Goal: Book appointment/travel/reservation

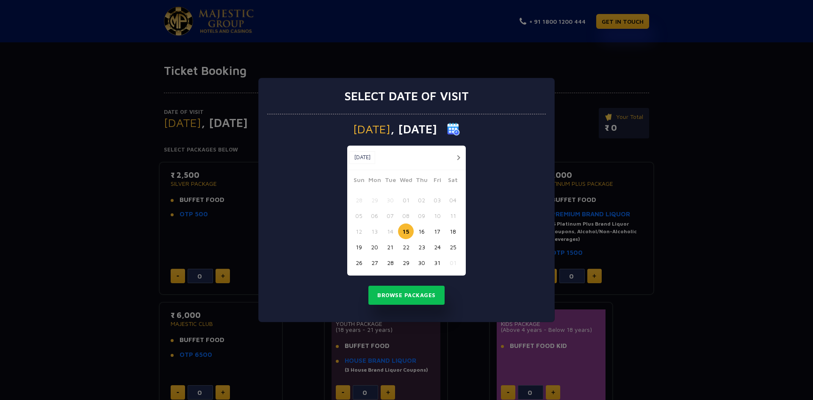
click at [373, 246] on button "20" at bounding box center [375, 247] width 16 height 16
click at [405, 298] on button "Browse Packages" at bounding box center [406, 295] width 76 height 19
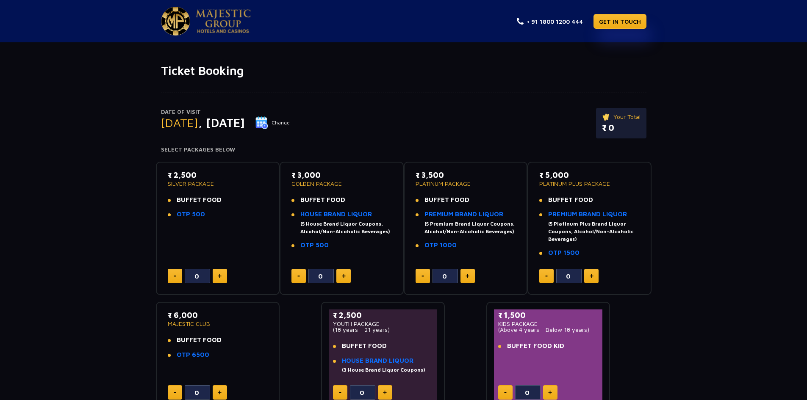
click at [343, 277] on img at bounding box center [344, 276] width 4 height 4
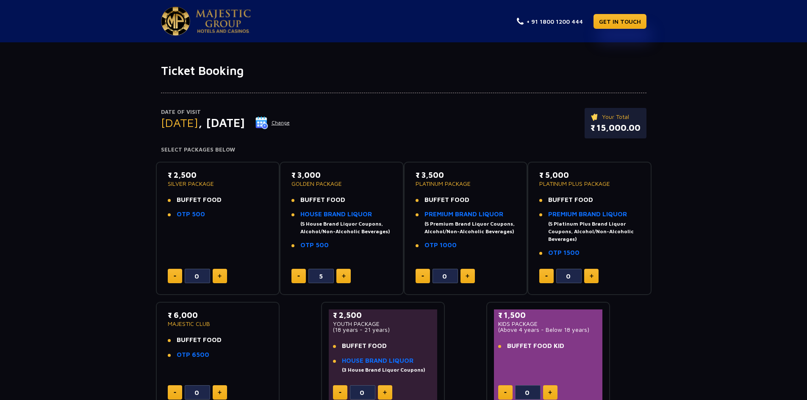
click at [298, 274] on button at bounding box center [298, 276] width 14 height 14
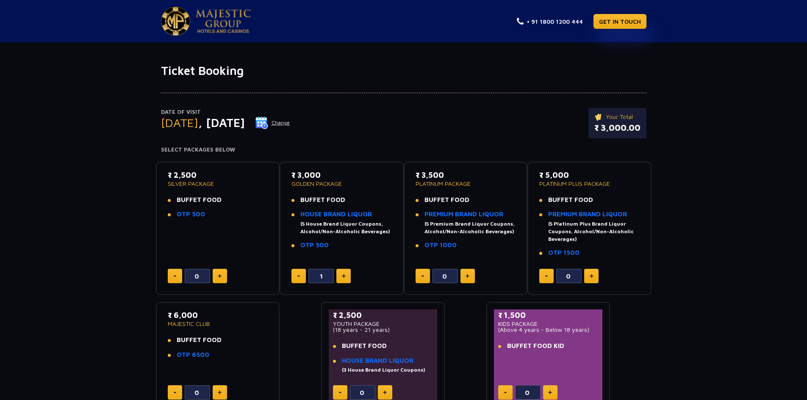
type input "0"
click at [298, 274] on button at bounding box center [298, 276] width 14 height 14
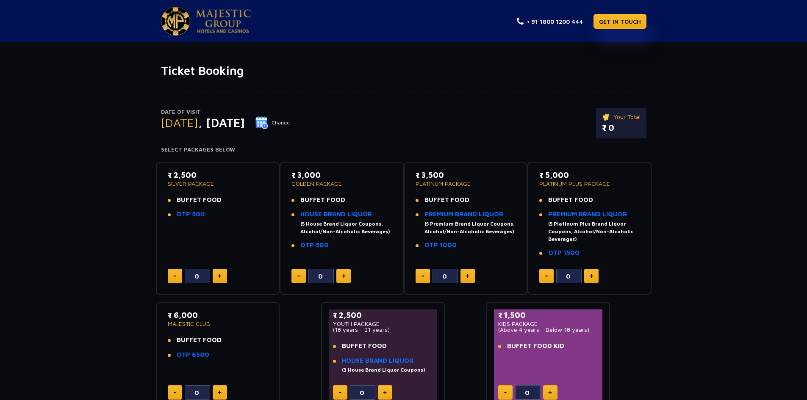
click at [298, 274] on button at bounding box center [298, 276] width 14 height 14
